Goal: Information Seeking & Learning: Learn about a topic

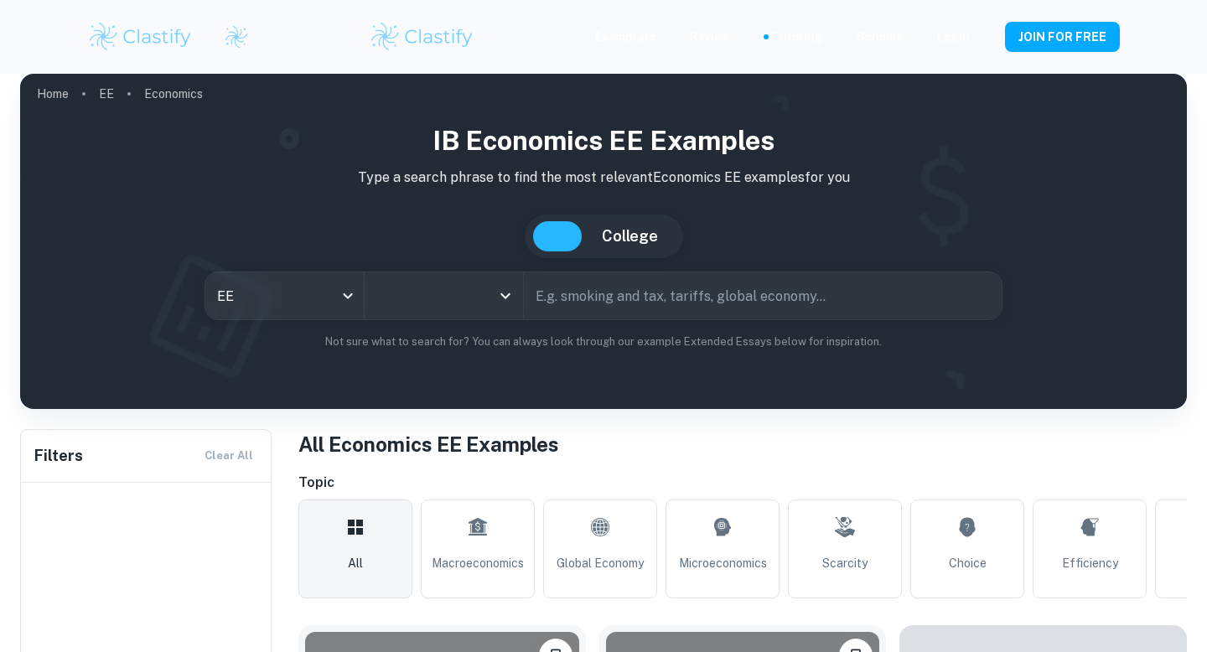
type input "Economics"
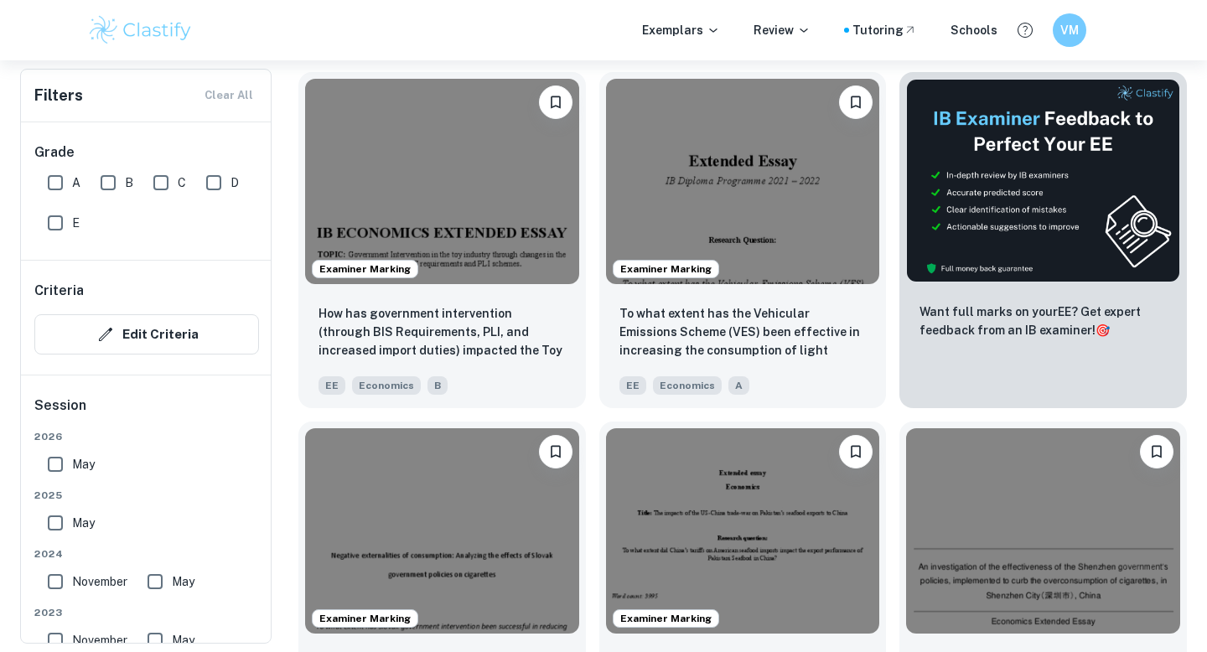
click at [54, 184] on input "A" at bounding box center [56, 183] width 34 height 34
checkbox input "true"
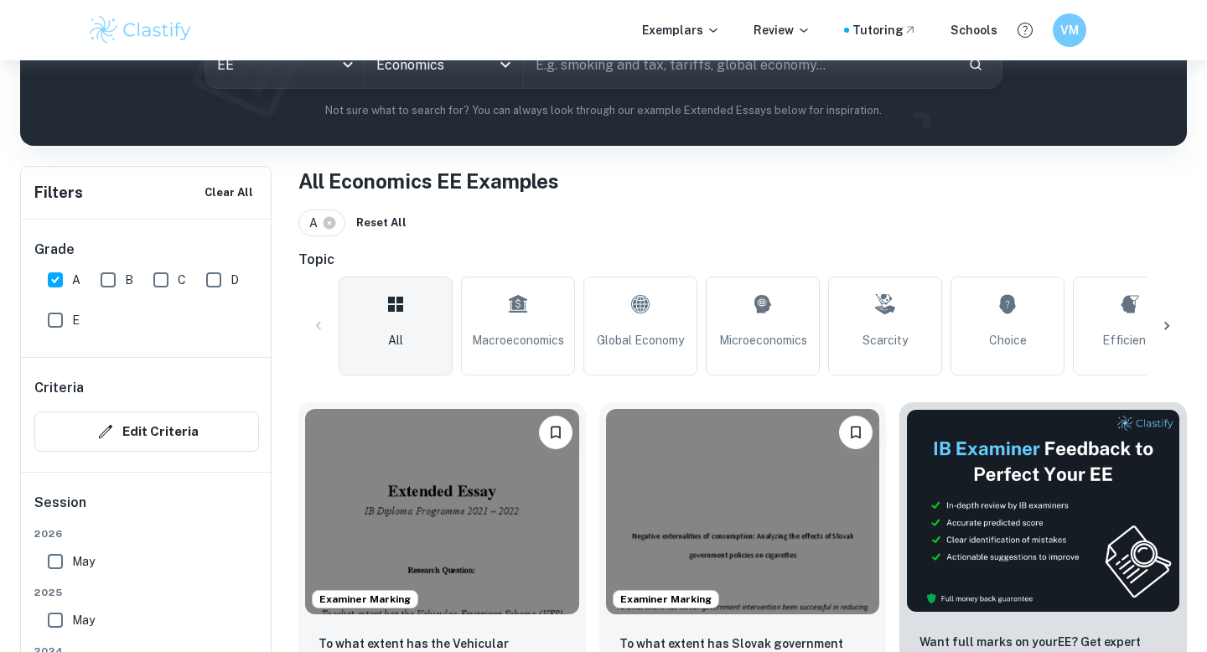
scroll to position [221, 0]
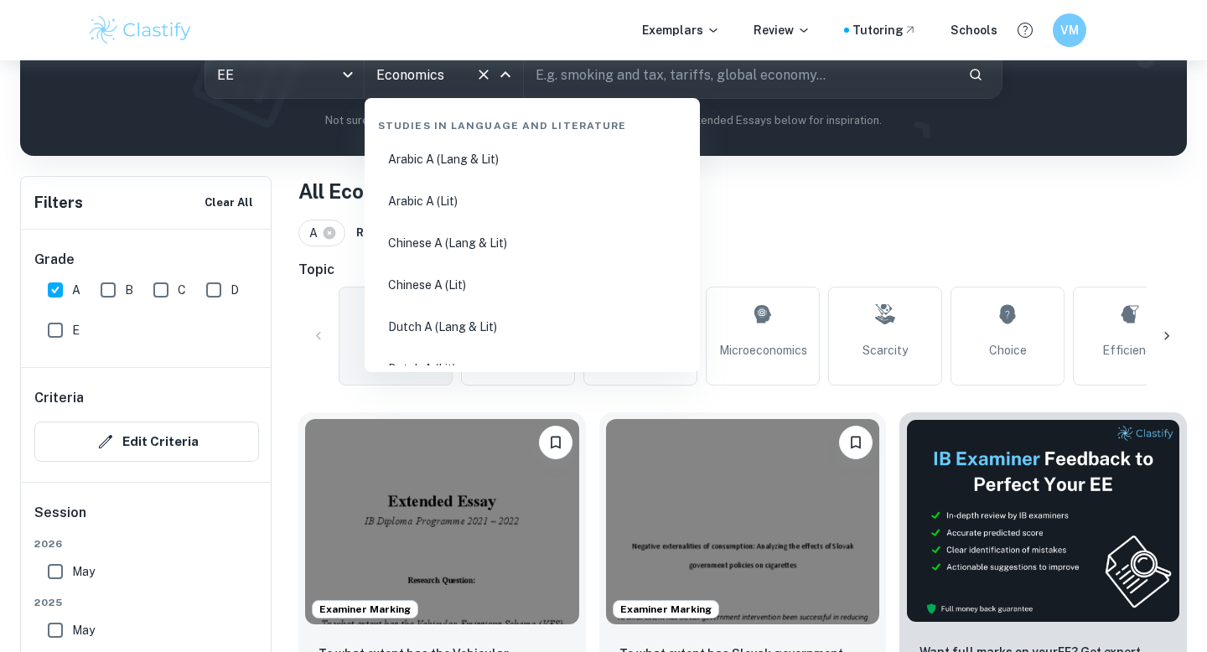
click at [403, 78] on input "Economics" at bounding box center [420, 75] width 96 height 32
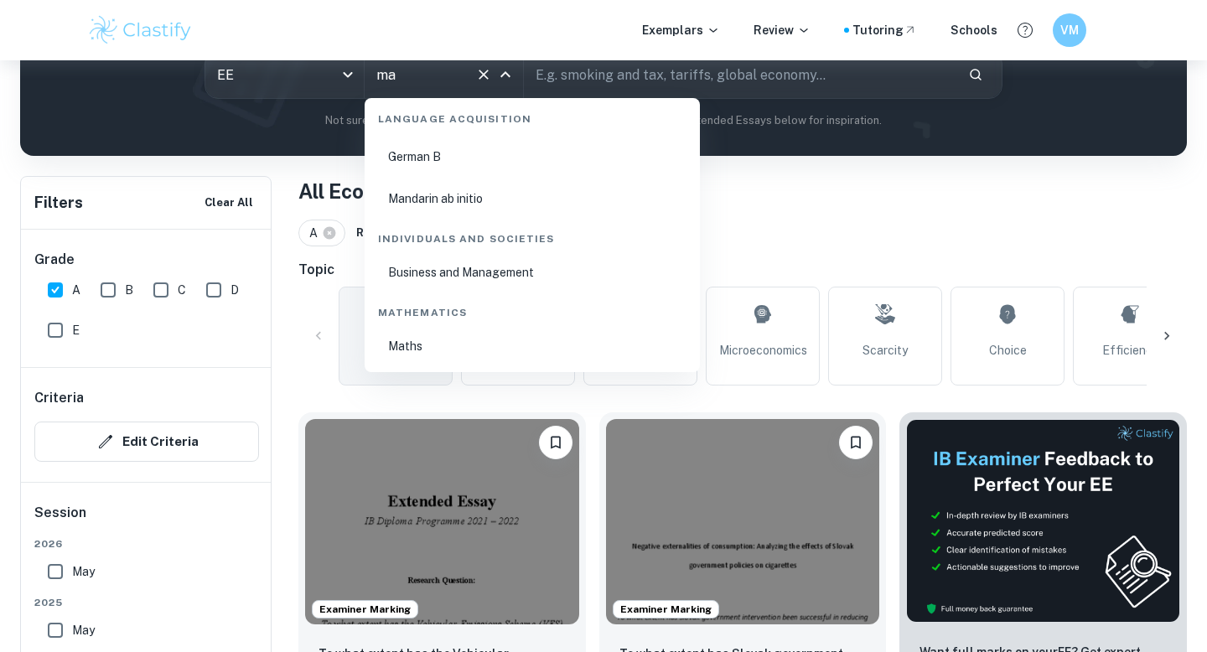
scroll to position [0, 0]
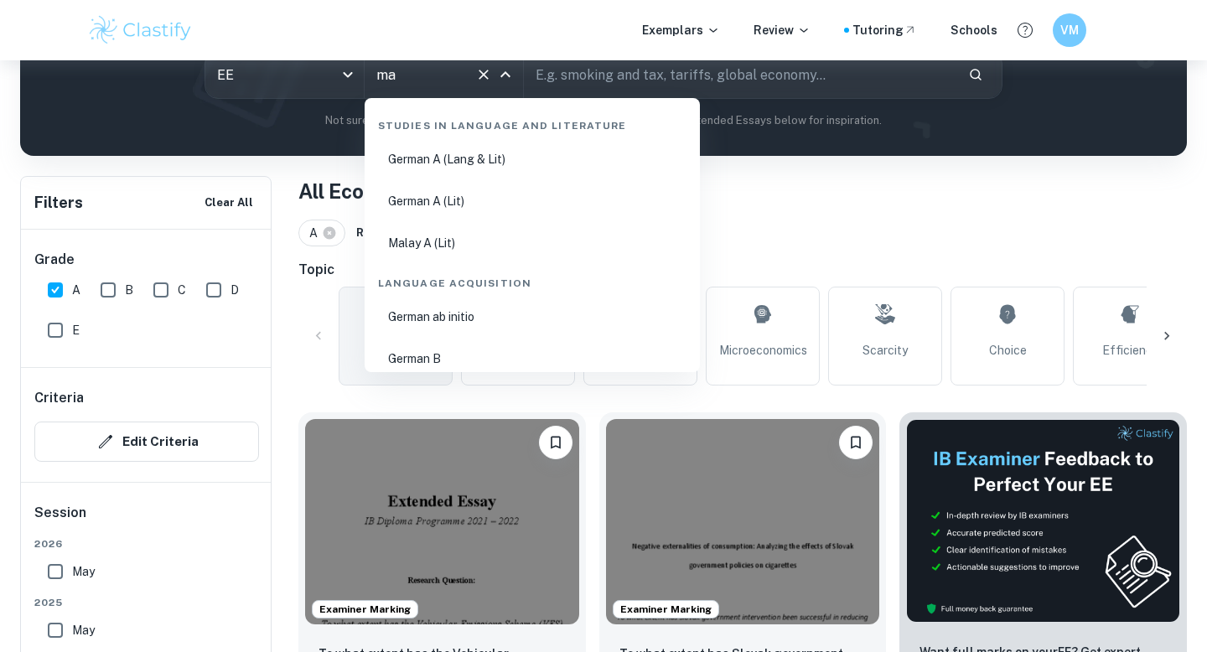
type input "m"
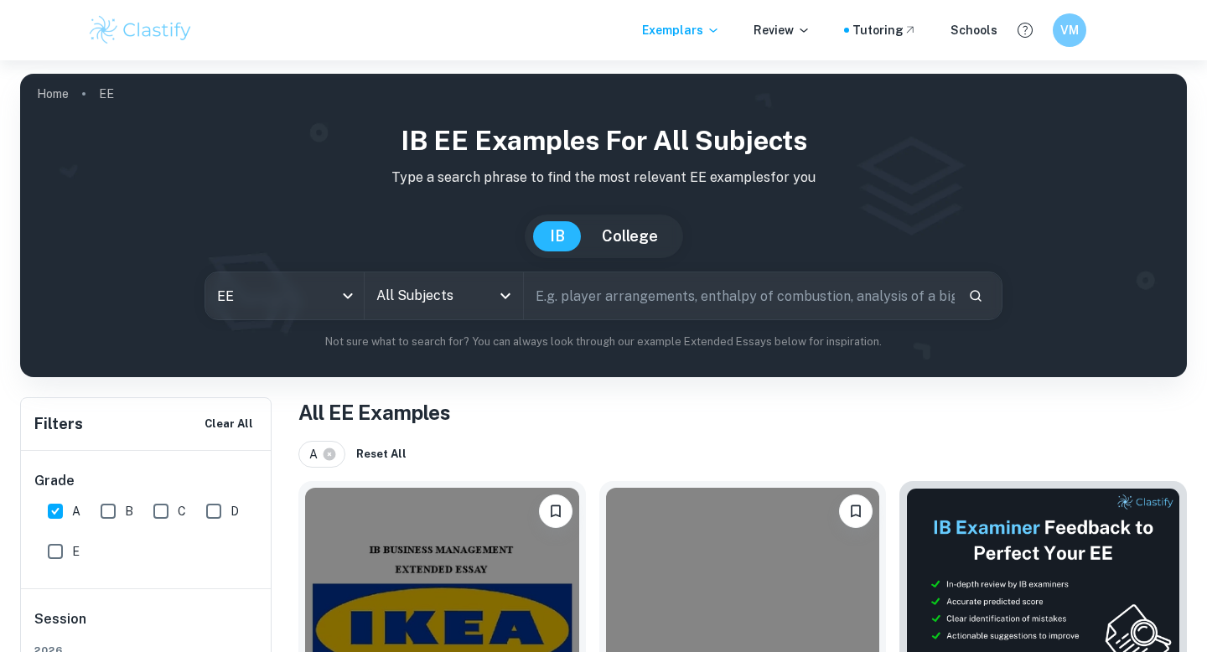
click at [408, 291] on input "All Subjects" at bounding box center [431, 296] width 118 height 32
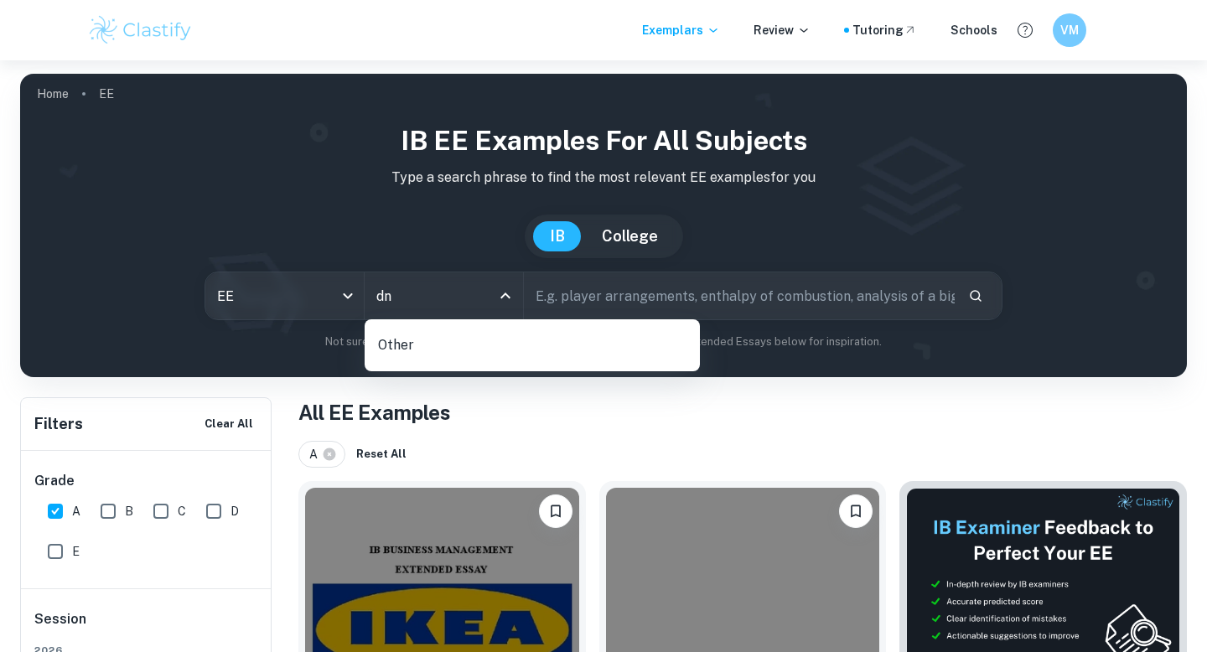
type input "d"
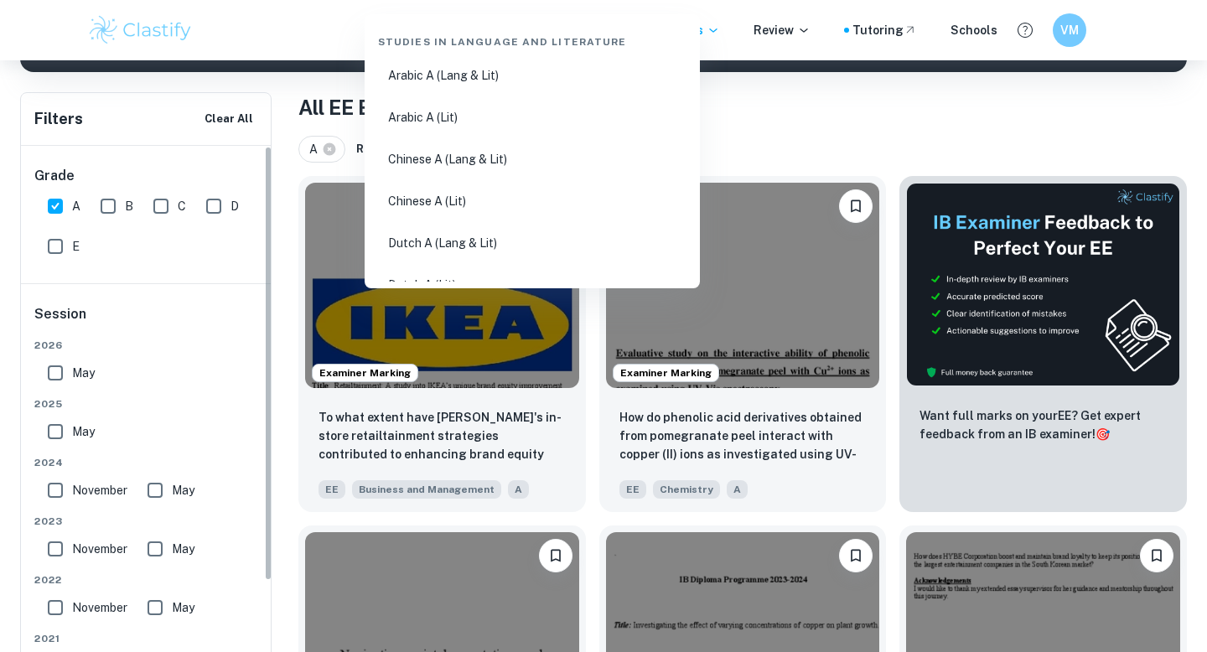
scroll to position [288, 0]
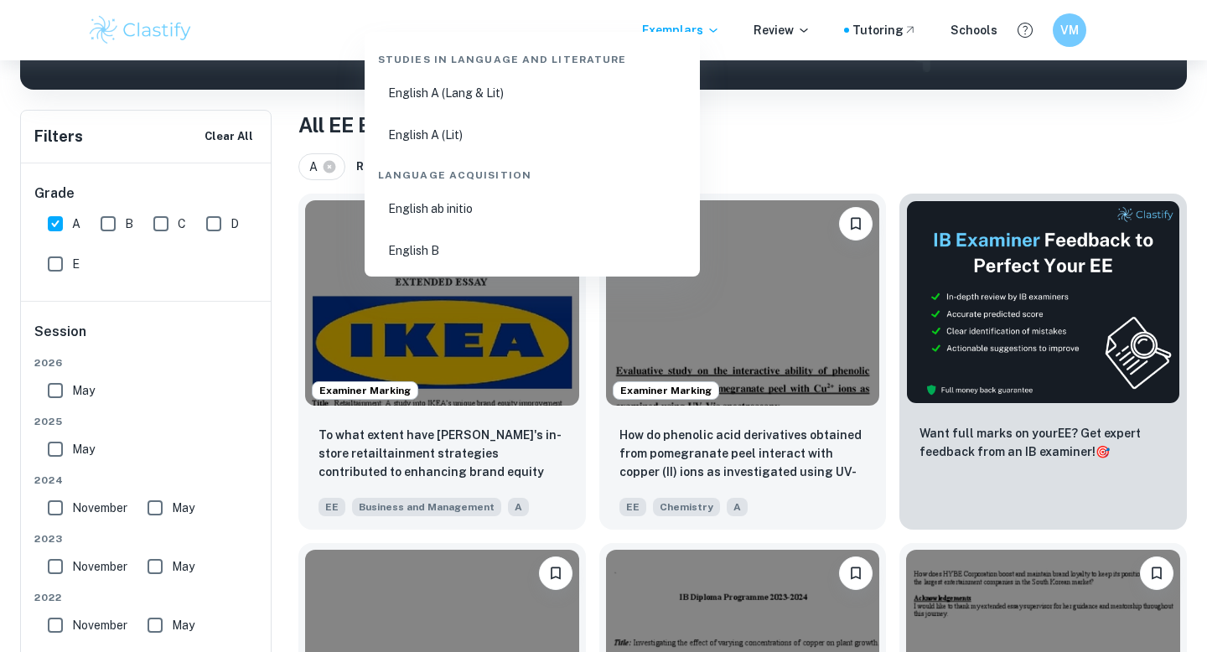
click at [423, 86] on li "English A (Lang & Lit)" at bounding box center [532, 93] width 322 height 39
type input "English A (Lang & Lit)"
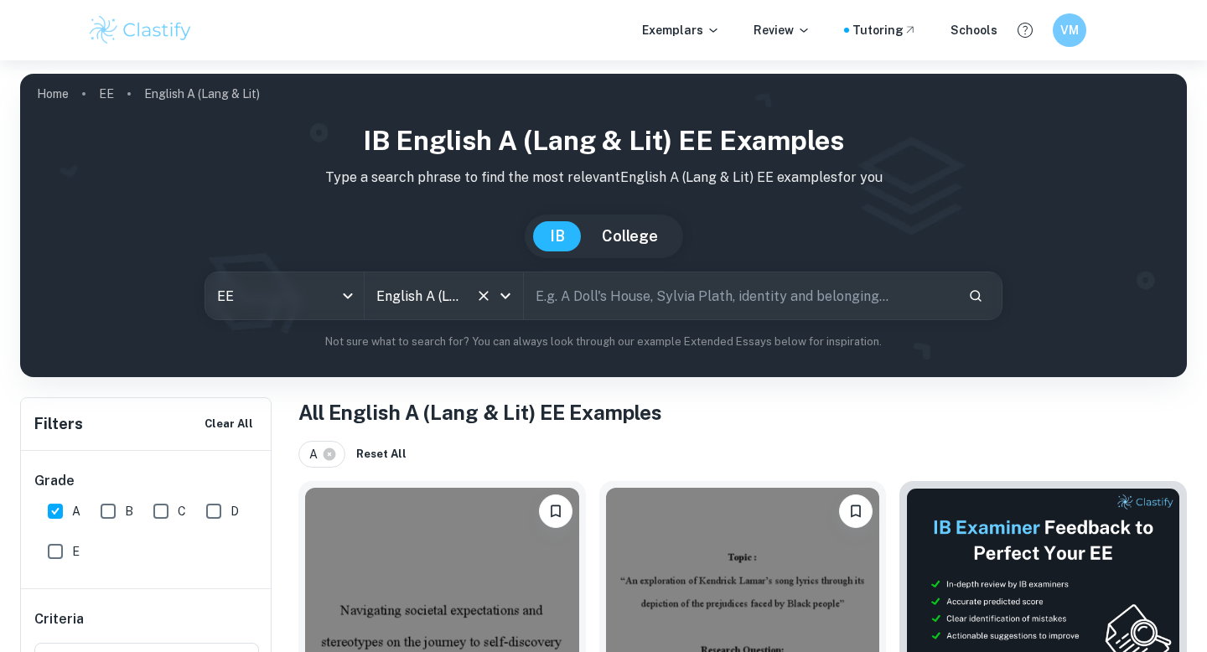
click at [449, 284] on input "English A (Lang & Lit)" at bounding box center [420, 296] width 96 height 32
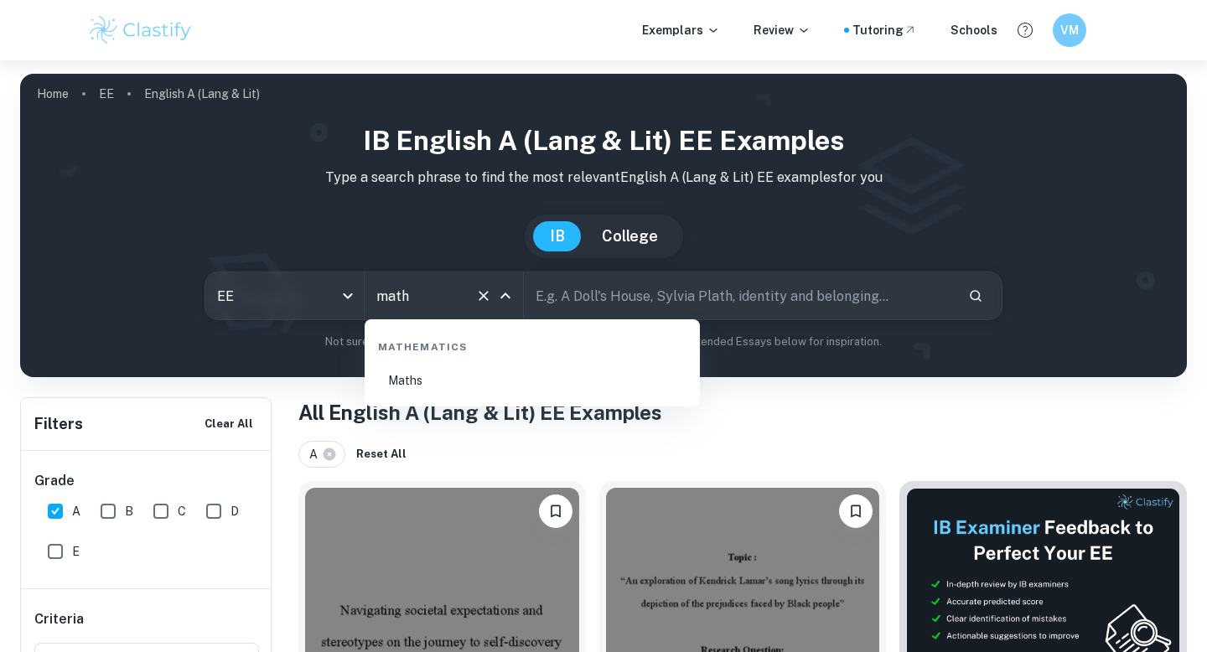
click at [411, 372] on li "Maths" at bounding box center [532, 380] width 322 height 39
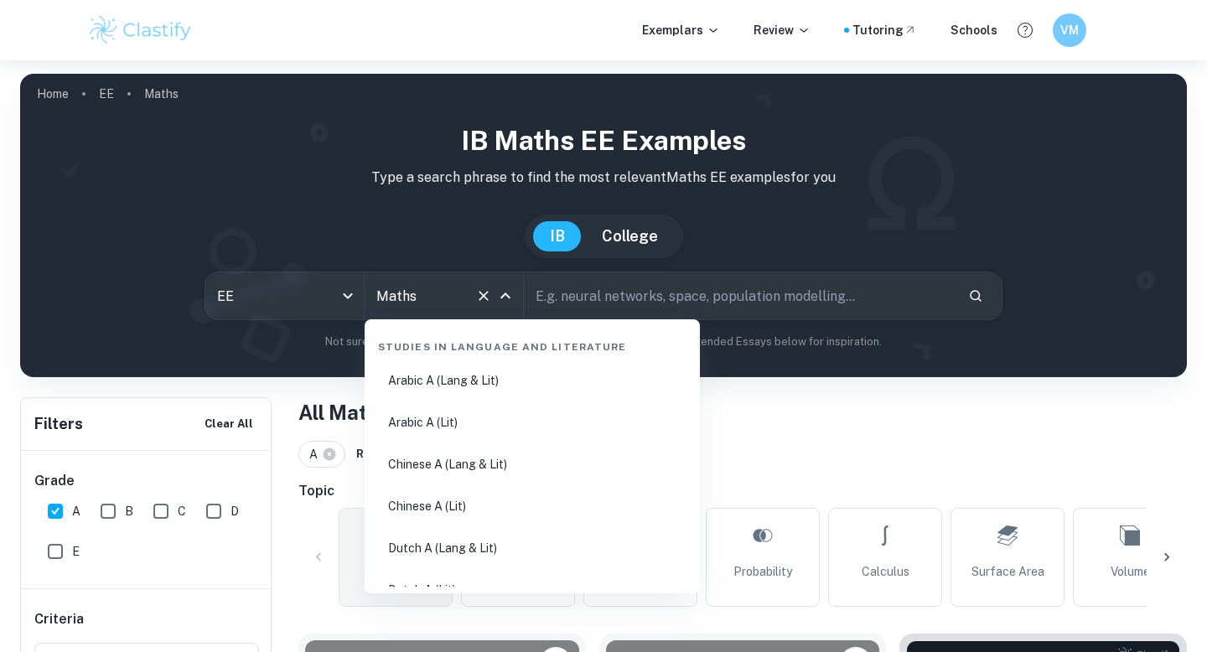
click at [405, 287] on input "Maths" at bounding box center [420, 296] width 96 height 32
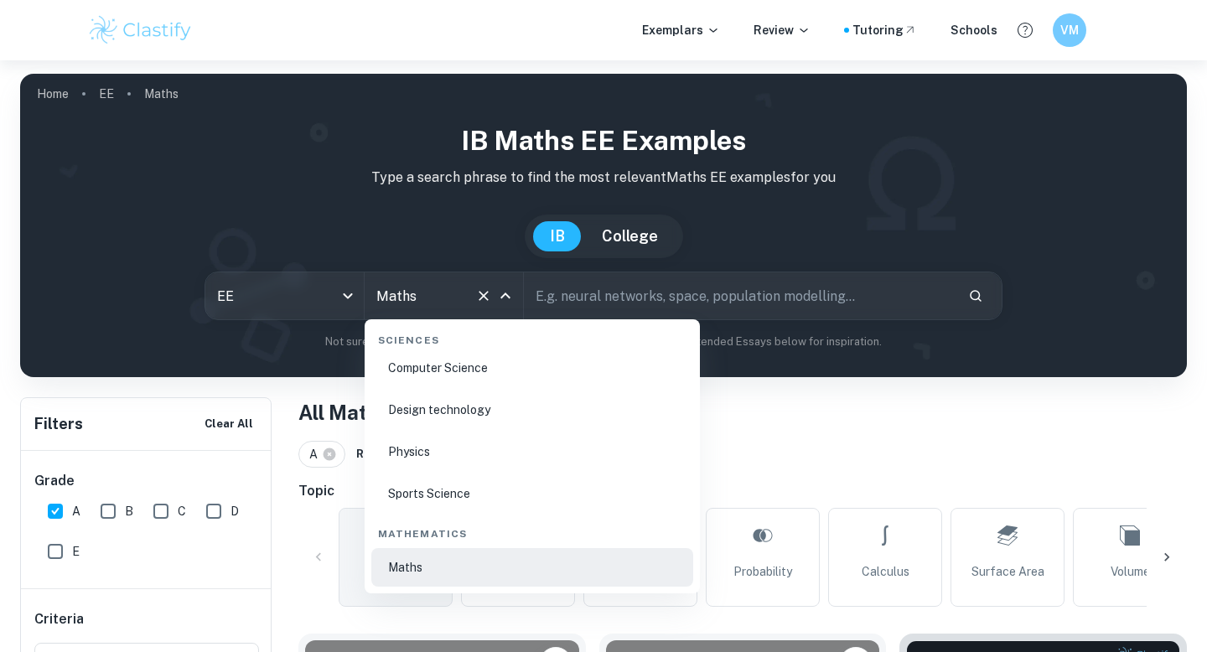
type input "Maths"
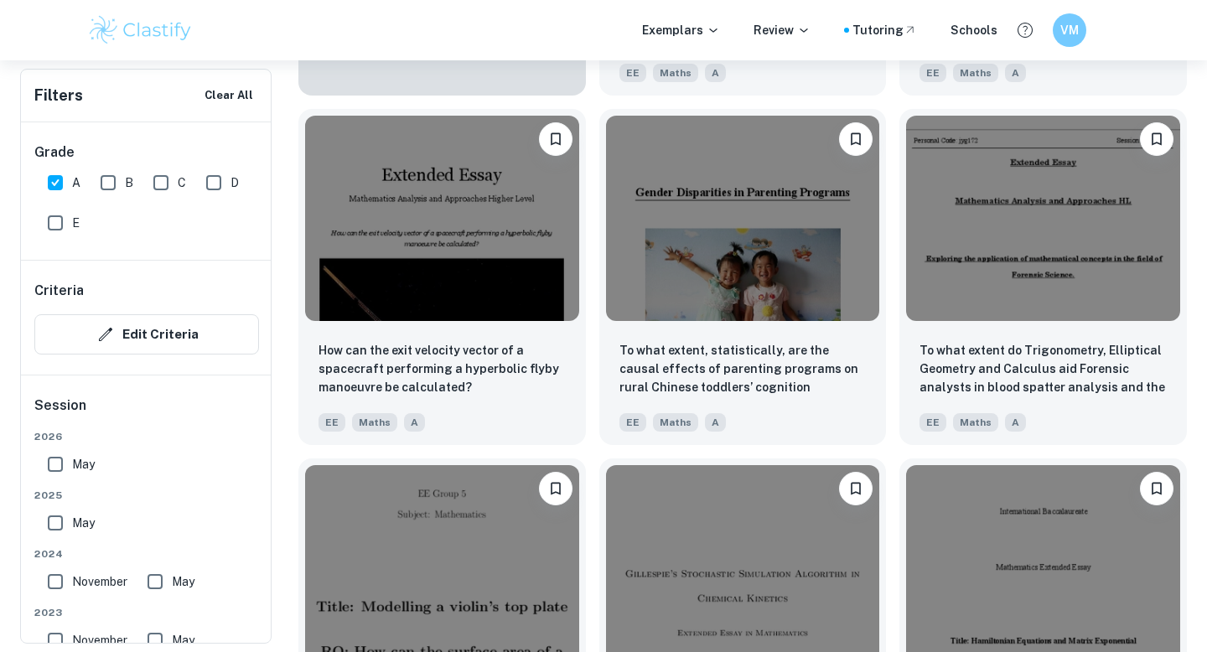
scroll to position [1710, 0]
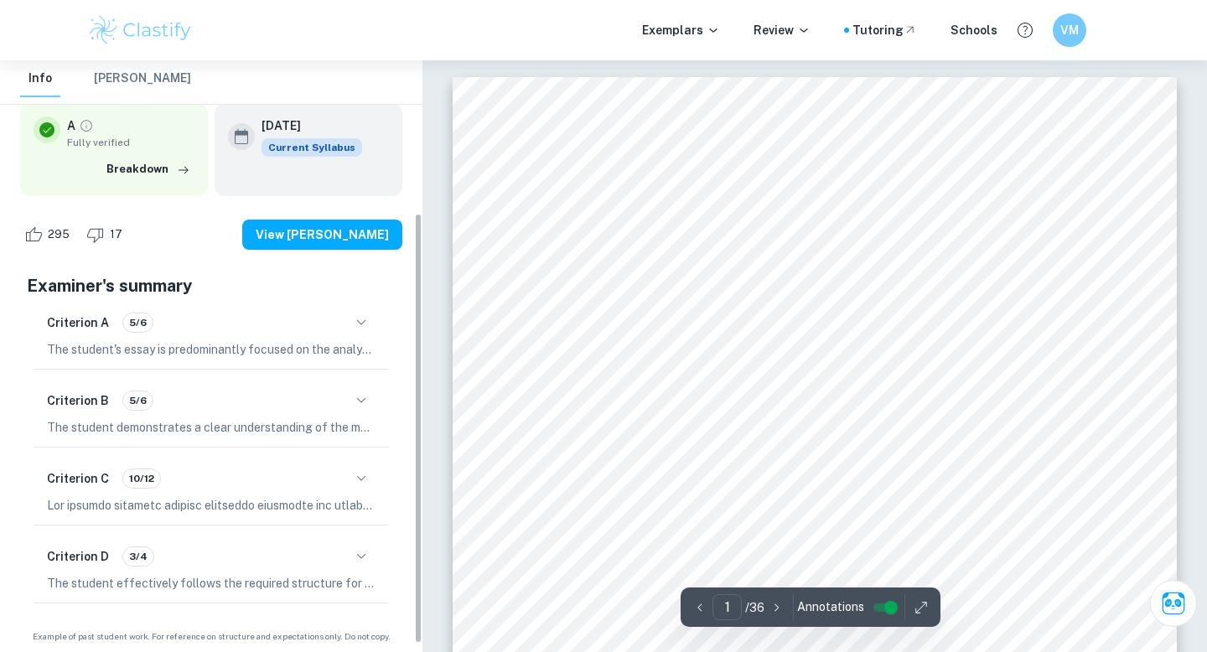
scroll to position [209, 0]
click at [359, 322] on icon "button" at bounding box center [361, 321] width 9 height 5
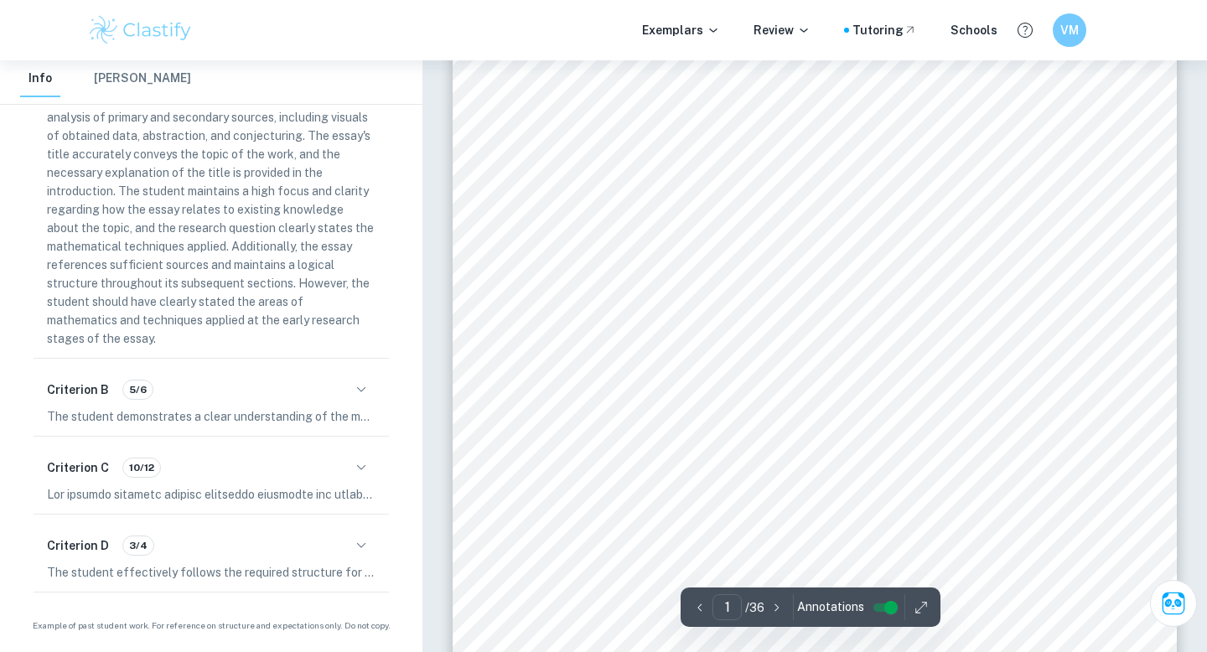
scroll to position [46, 0]
click at [347, 537] on div "Criterion D 3/4" at bounding box center [211, 546] width 329 height 29
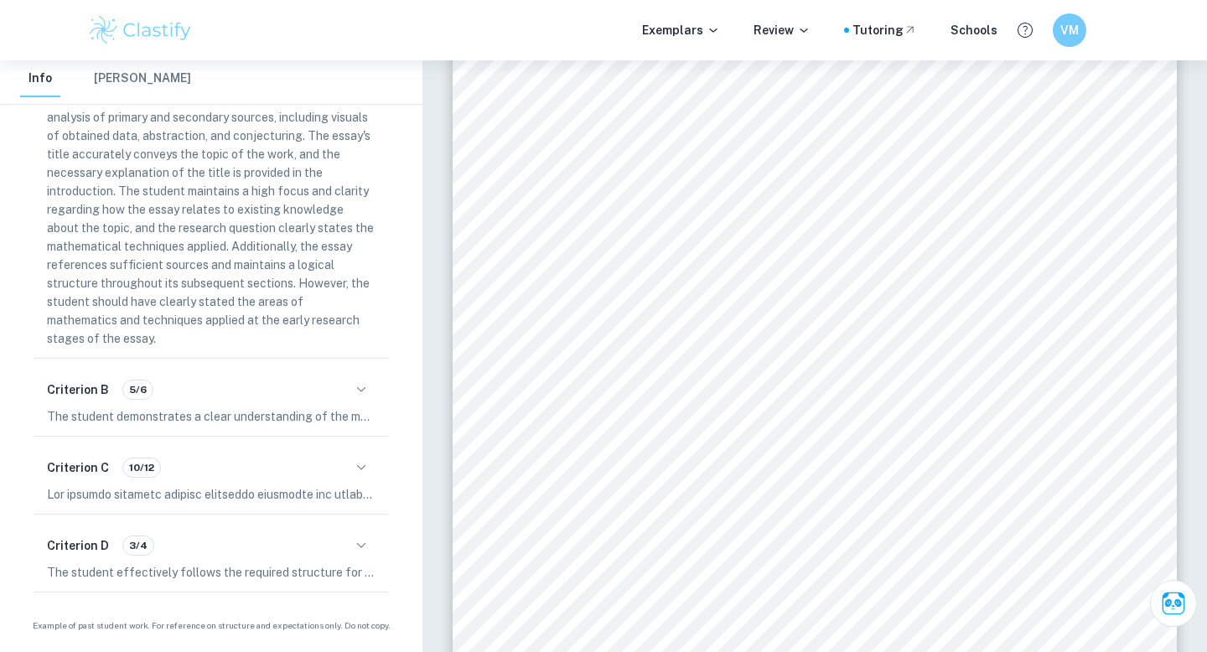
click at [353, 546] on icon "button" at bounding box center [361, 546] width 20 height 20
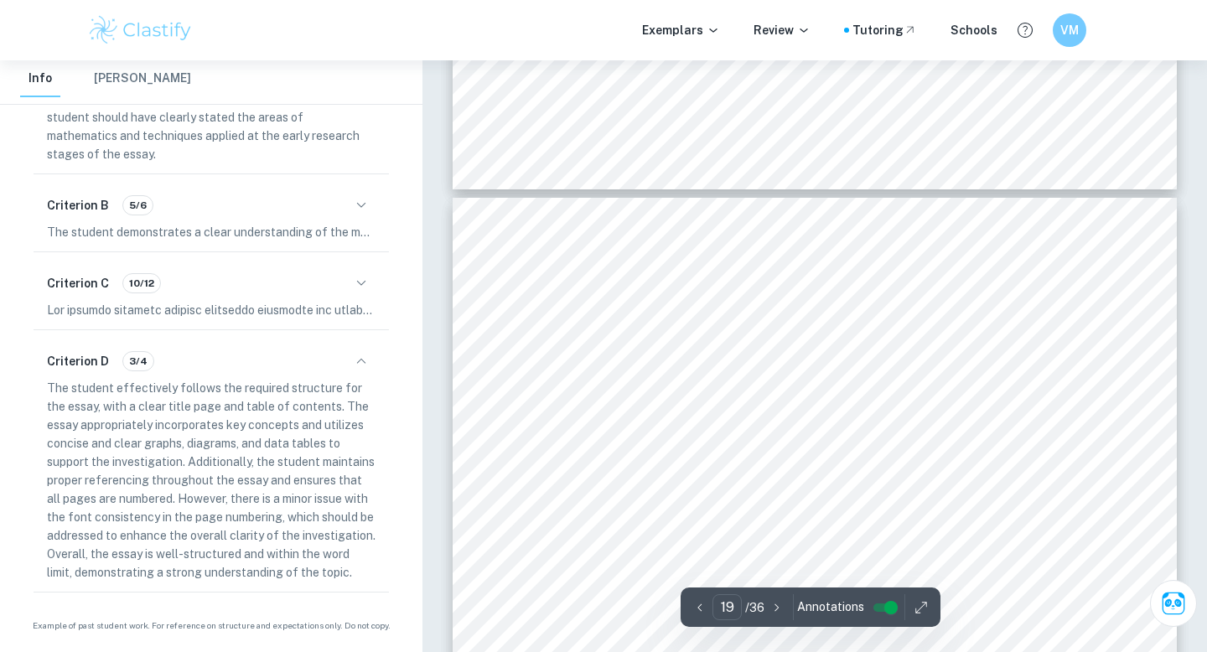
scroll to position [18572, 0]
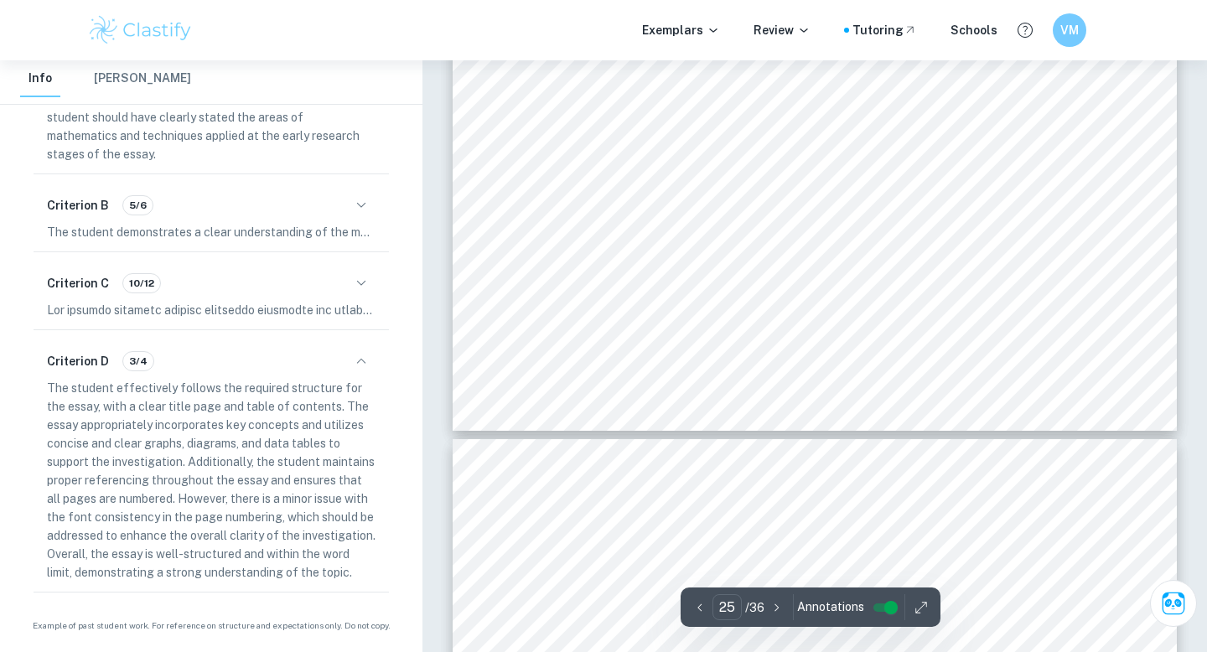
type input "26"
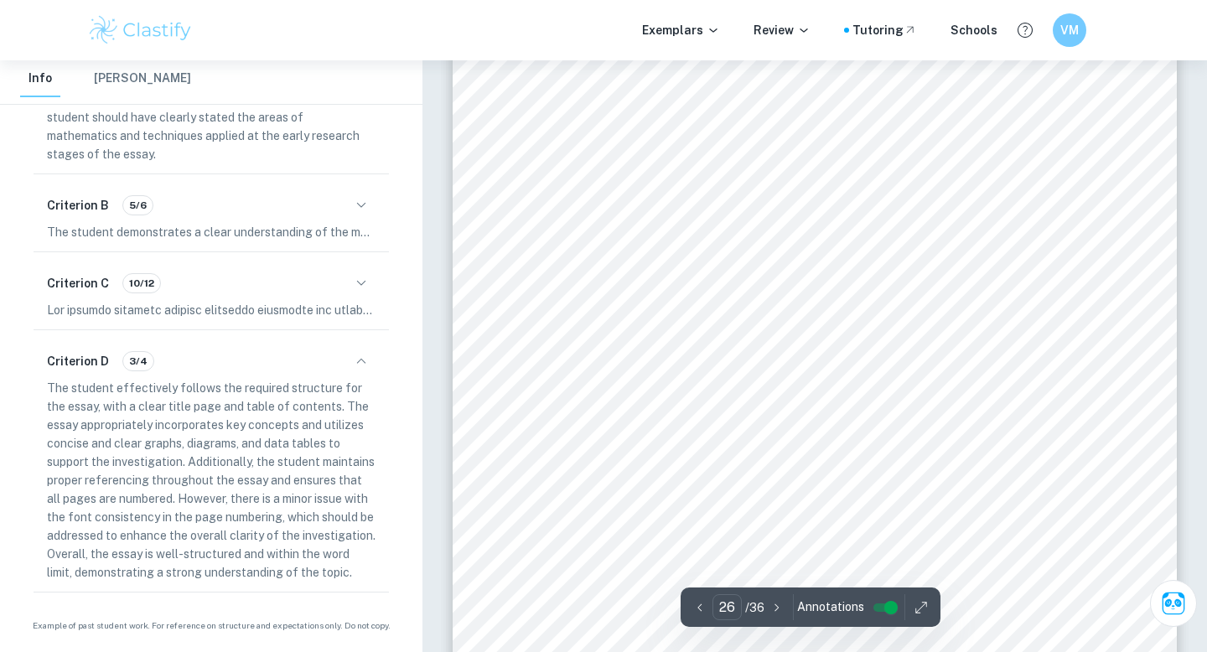
scroll to position [26013, 0]
